Goal: Book appointment/travel/reservation

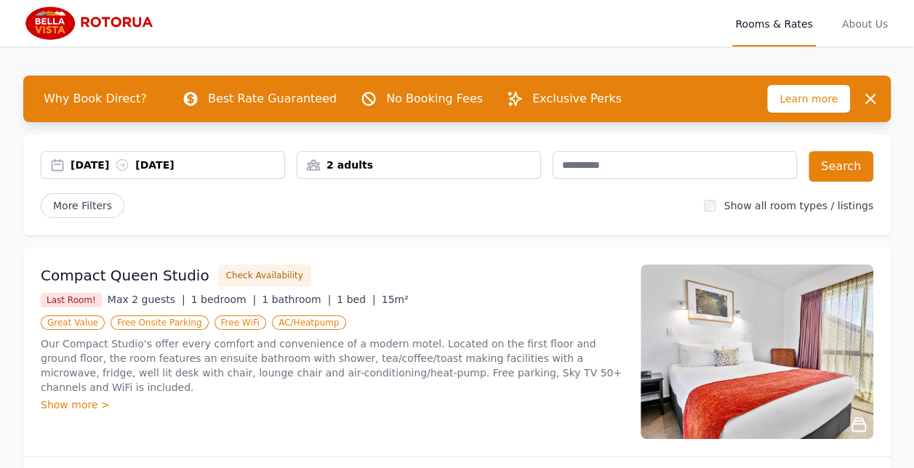
click at [95, 168] on div "[DATE] [DATE]" at bounding box center [178, 165] width 214 height 15
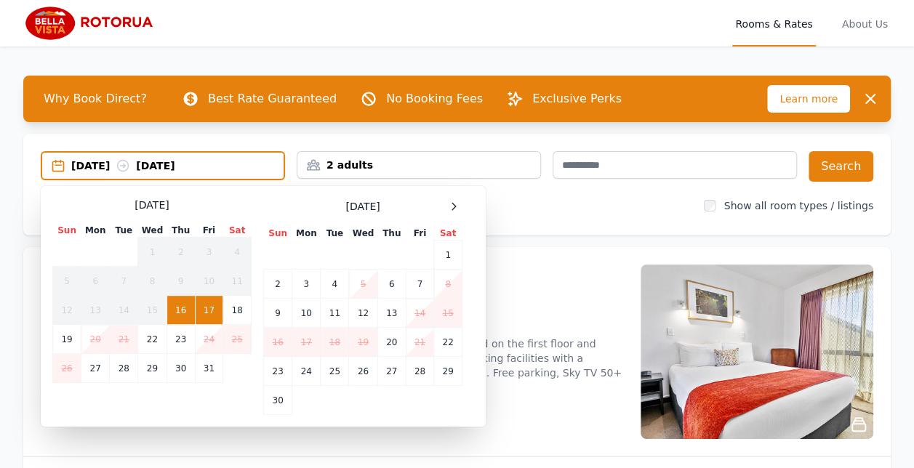
click at [208, 344] on td "24" at bounding box center [209, 339] width 28 height 29
click at [208, 343] on td "24" at bounding box center [209, 339] width 28 height 29
click at [179, 349] on td "23" at bounding box center [180, 339] width 28 height 29
click at [216, 343] on td "24" at bounding box center [209, 339] width 28 height 29
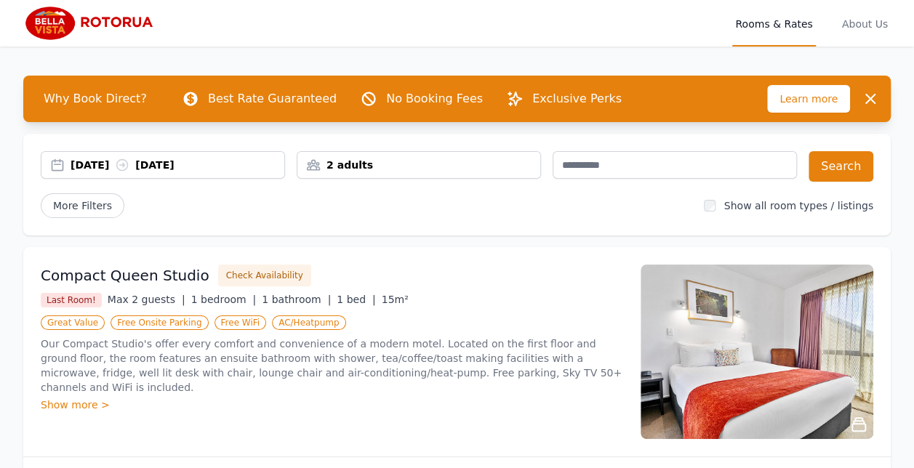
click at [97, 165] on div "[DATE] [DATE]" at bounding box center [178, 165] width 214 height 15
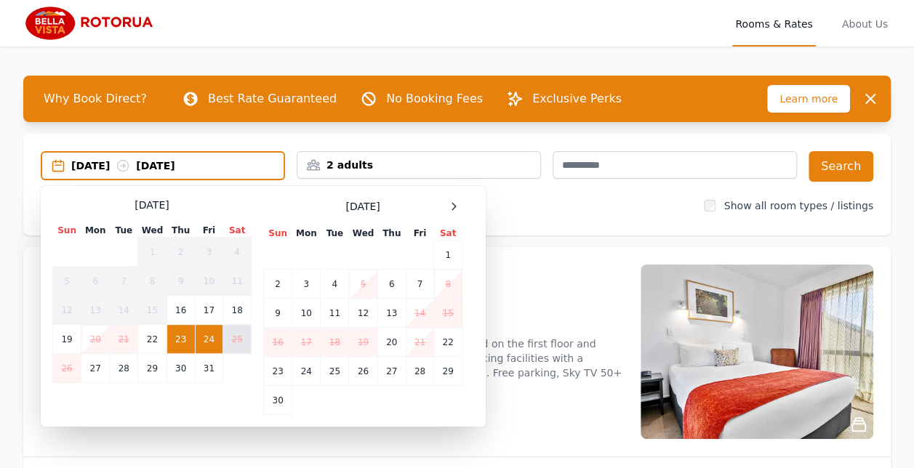
click at [238, 347] on td "25" at bounding box center [237, 339] width 28 height 29
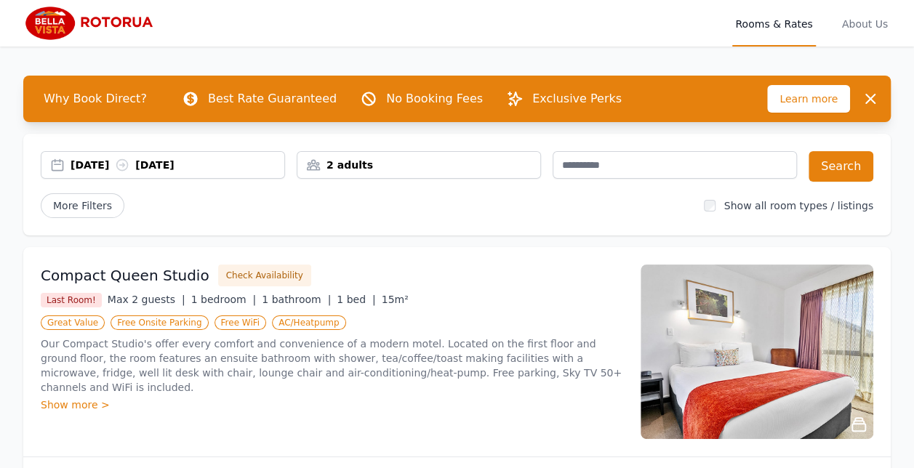
click at [360, 177] on div "2 adults" at bounding box center [419, 165] width 244 height 28
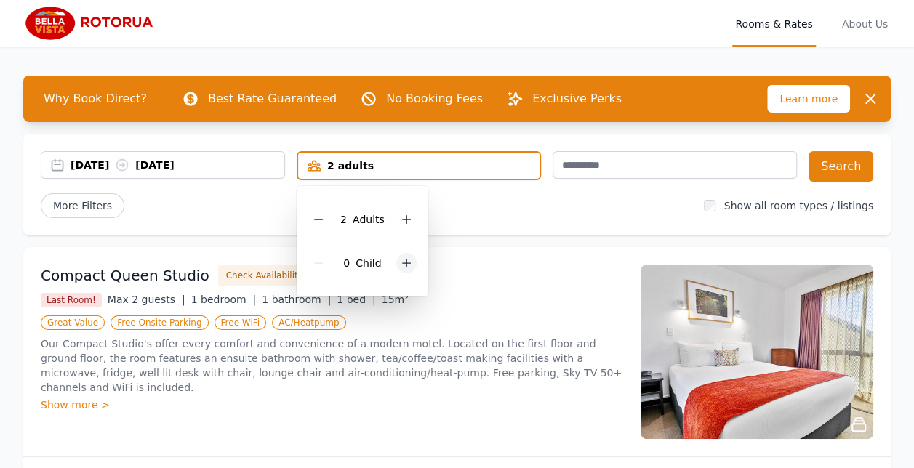
click at [412, 268] on div at bounding box center [406, 263] width 20 height 20
click at [414, 269] on div "1 Child" at bounding box center [362, 263] width 108 height 44
click at [411, 267] on div at bounding box center [406, 263] width 20 height 20
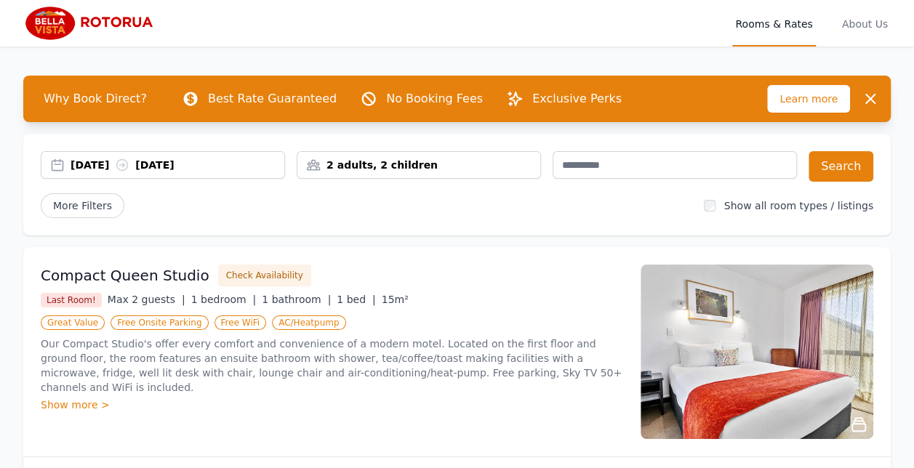
click at [89, 169] on div "[DATE] [DATE]" at bounding box center [178, 165] width 214 height 15
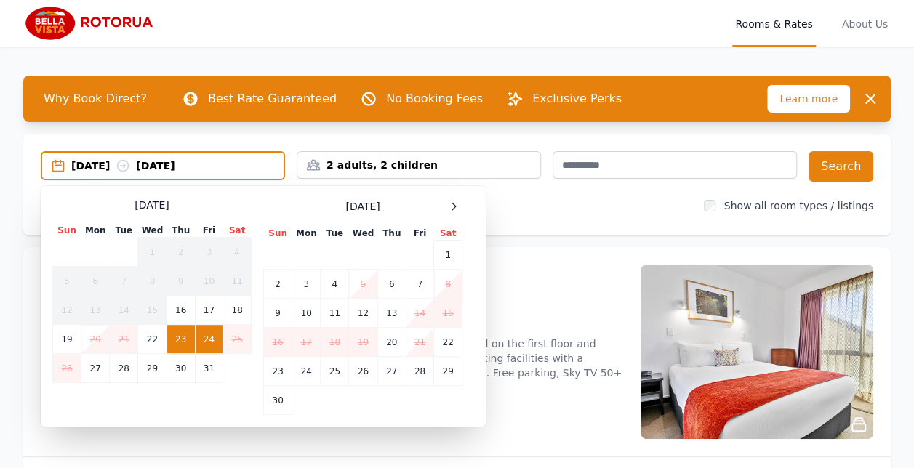
click at [211, 346] on td "24" at bounding box center [209, 339] width 28 height 29
click at [212, 339] on td "24" at bounding box center [209, 339] width 28 height 29
click at [189, 166] on div "[DATE] [DATE]" at bounding box center [177, 165] width 212 height 15
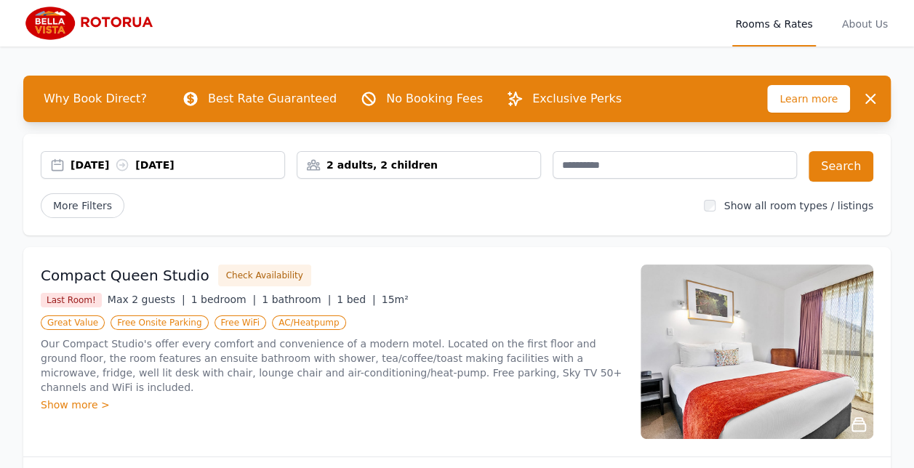
click at [201, 164] on div "[DATE] [DATE]" at bounding box center [178, 165] width 214 height 15
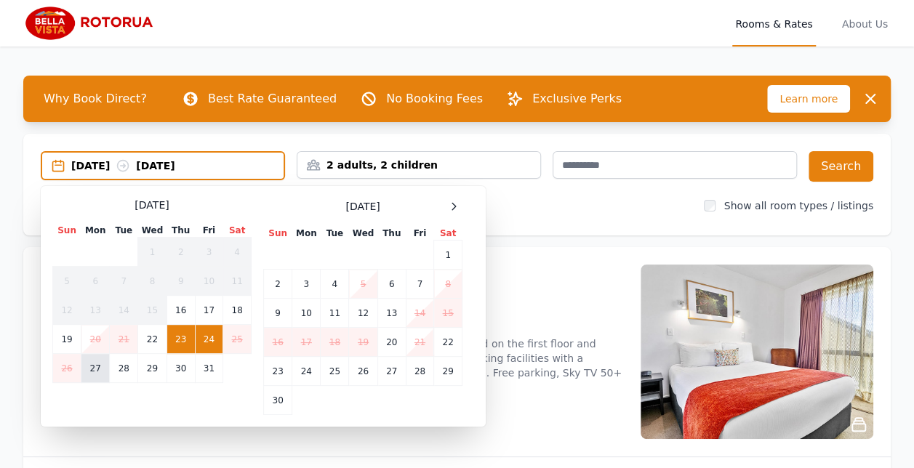
click at [97, 375] on td "27" at bounding box center [95, 368] width 28 height 29
click at [97, 170] on div "[DATE] --" at bounding box center [177, 165] width 212 height 15
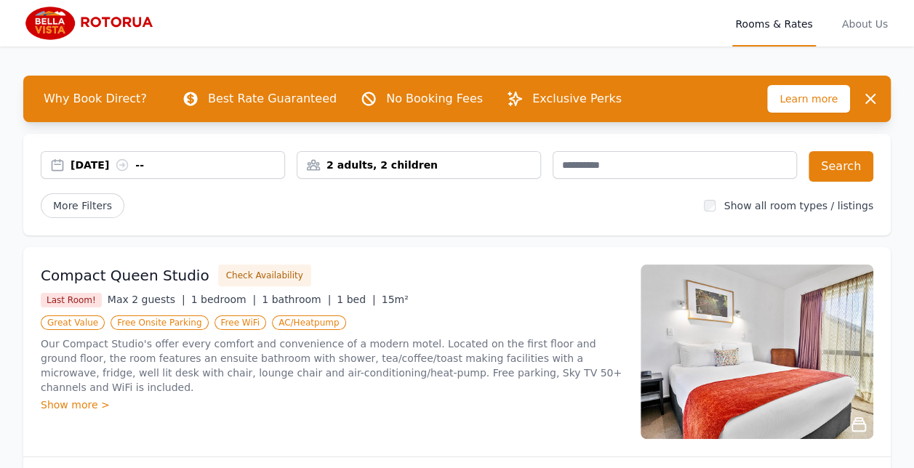
click at [97, 173] on div "[DATE] --" at bounding box center [163, 165] width 244 height 28
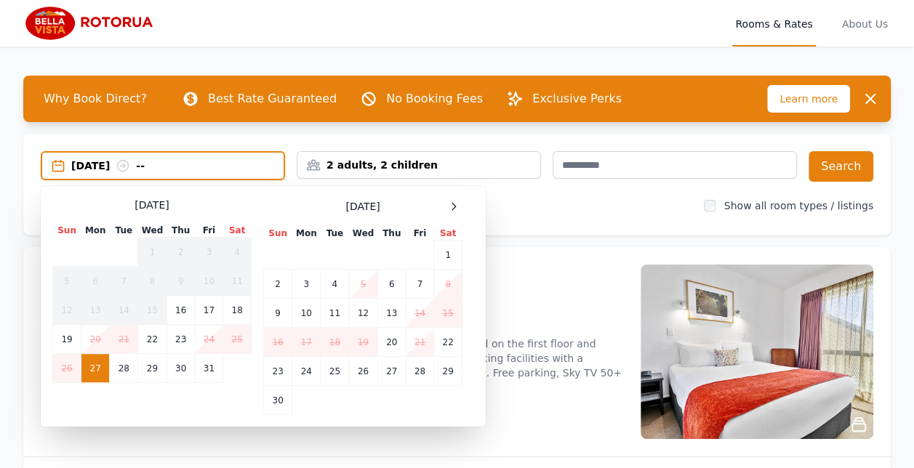
click at [180, 345] on td "23" at bounding box center [180, 339] width 28 height 29
click at [92, 369] on td "27" at bounding box center [95, 368] width 28 height 29
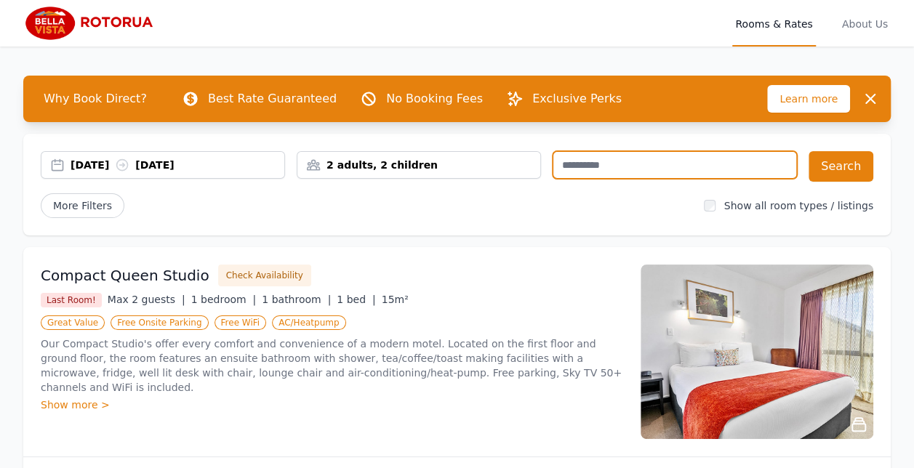
click at [648, 176] on input "text" at bounding box center [674, 165] width 244 height 28
type input "**********"
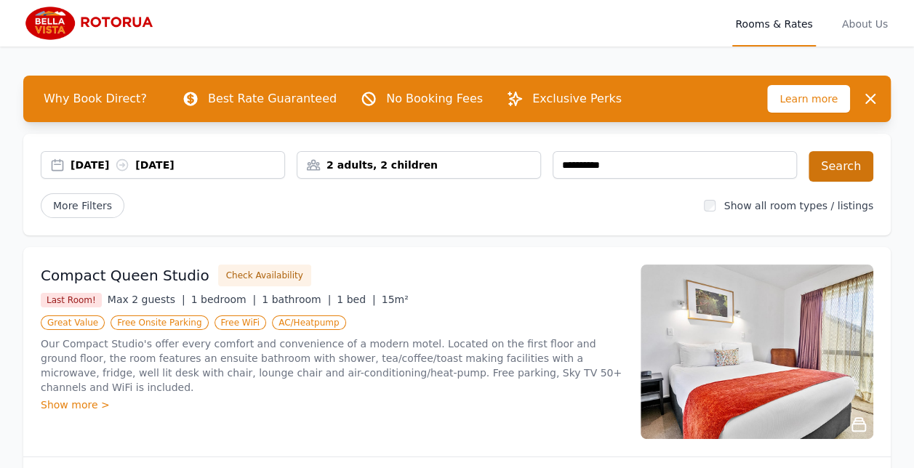
click at [847, 166] on button "Search" at bounding box center [840, 166] width 65 height 31
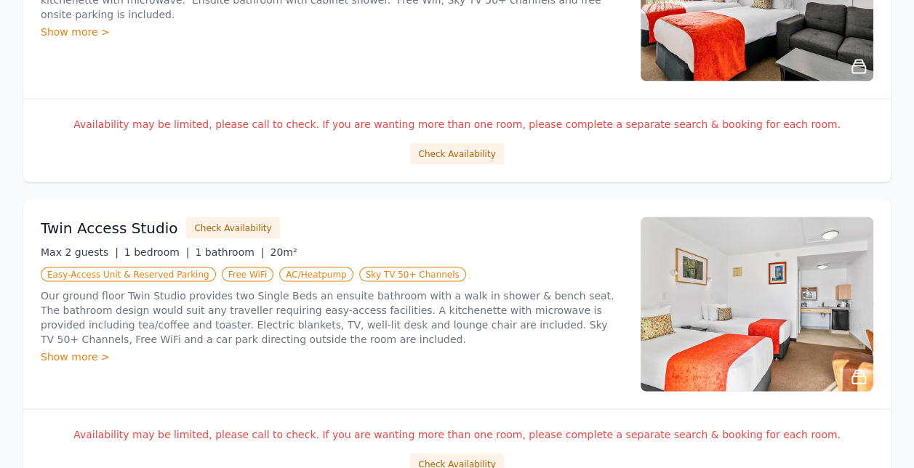
scroll to position [1402, 0]
